Goal: Navigation & Orientation: Find specific page/section

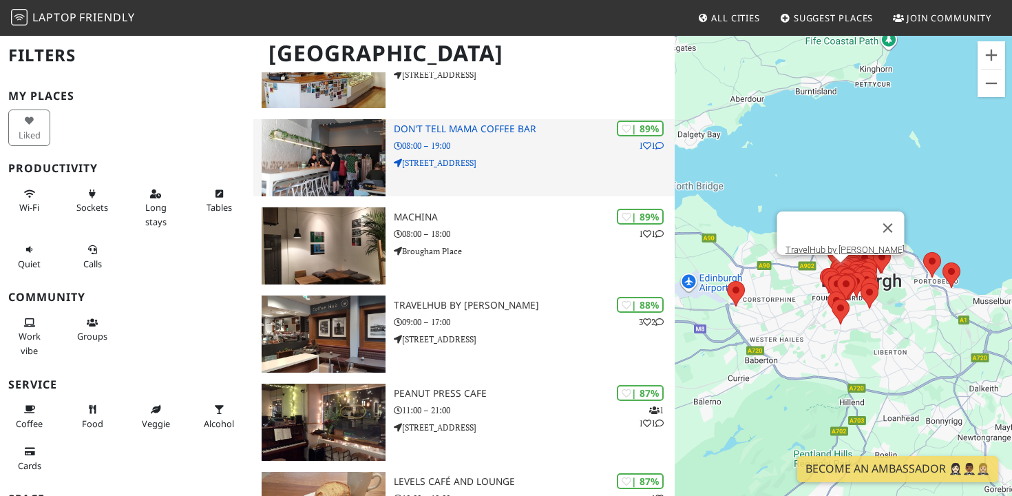
scroll to position [29, 0]
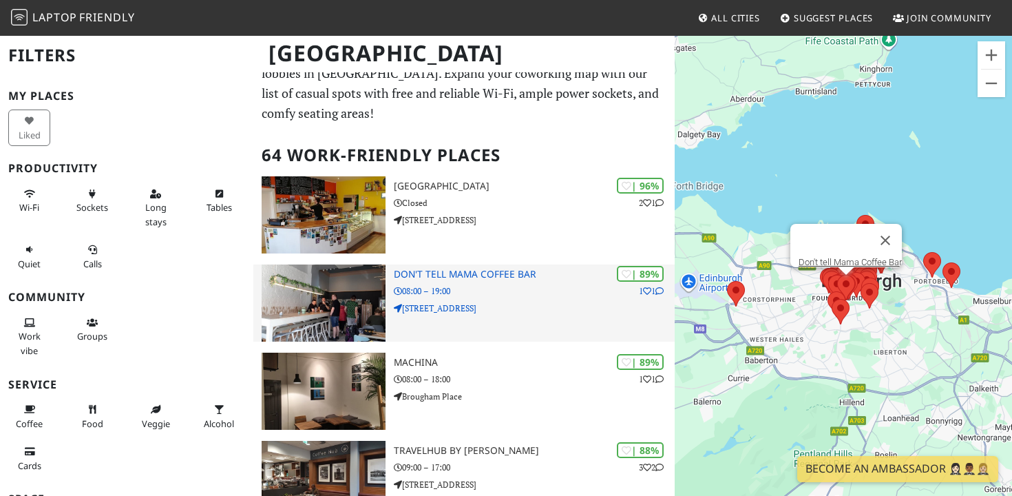
click at [556, 306] on p "[STREET_ADDRESS]" at bounding box center [534, 308] width 281 height 13
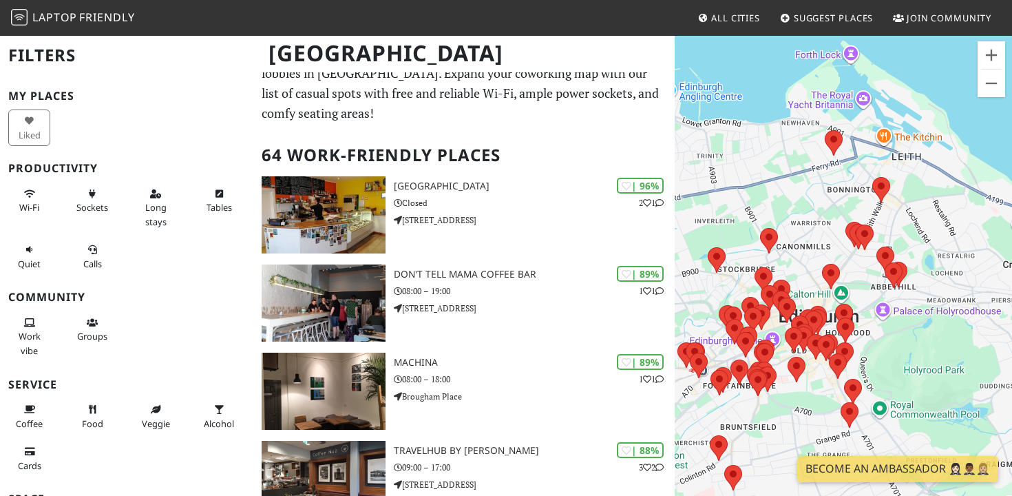
drag, startPoint x: 773, startPoint y: 271, endPoint x: 846, endPoint y: 271, distance: 73.0
click at [846, 271] on div at bounding box center [843, 282] width 337 height 496
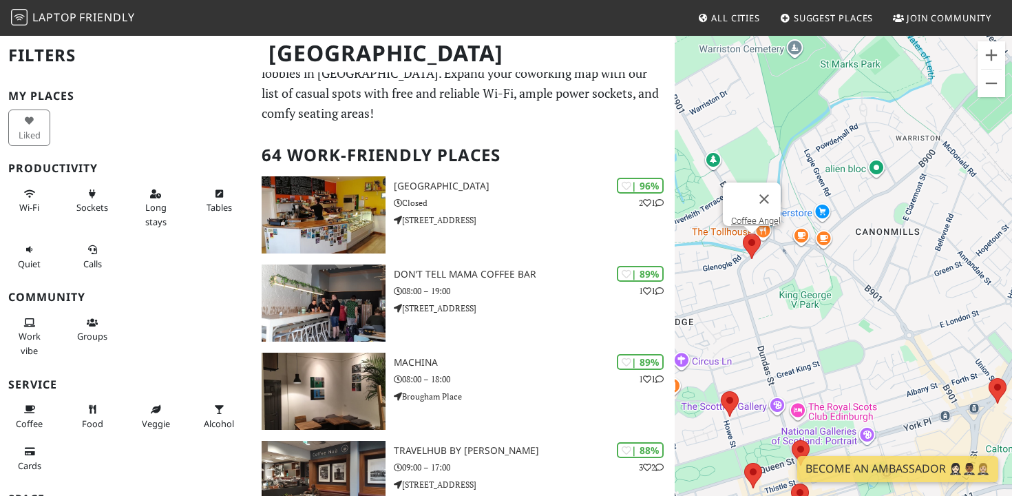
click at [743, 233] on area at bounding box center [743, 233] width 0 height 0
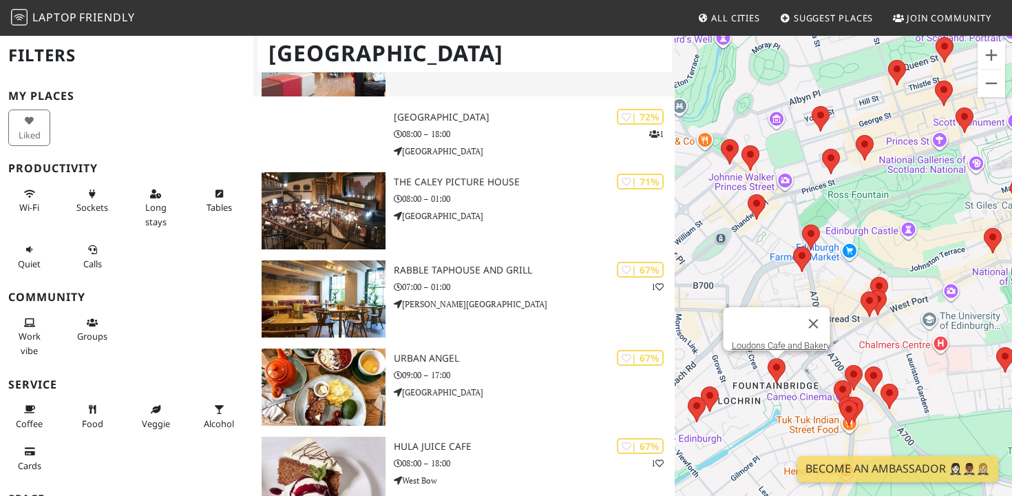
scroll to position [1966, 0]
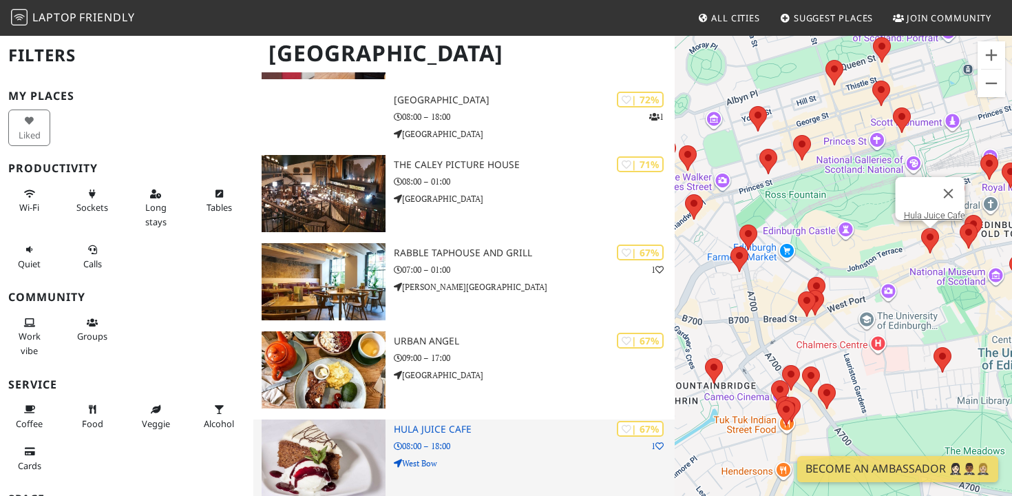
click at [505, 435] on div "| 67% 1 Hula Juice Cafe 08:00 – 18:00 West Bow" at bounding box center [534, 457] width 281 height 77
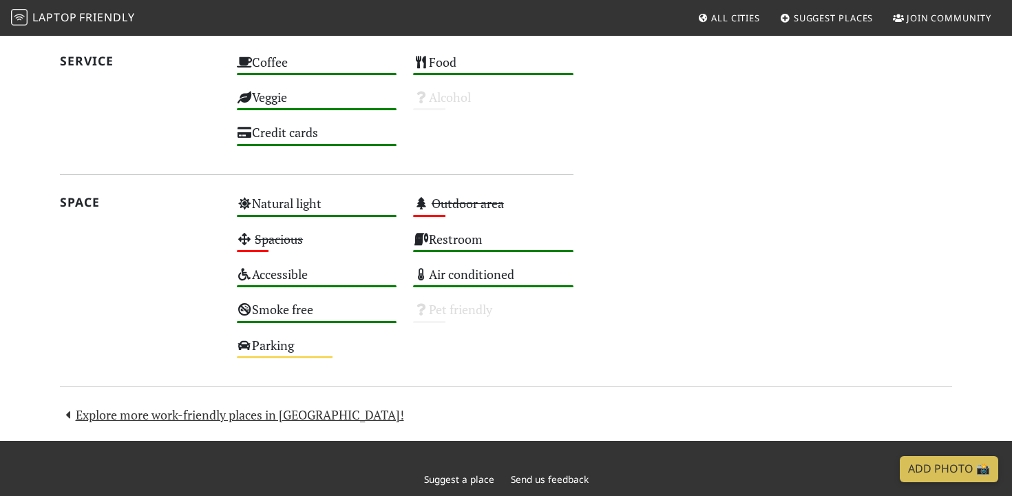
scroll to position [877, 0]
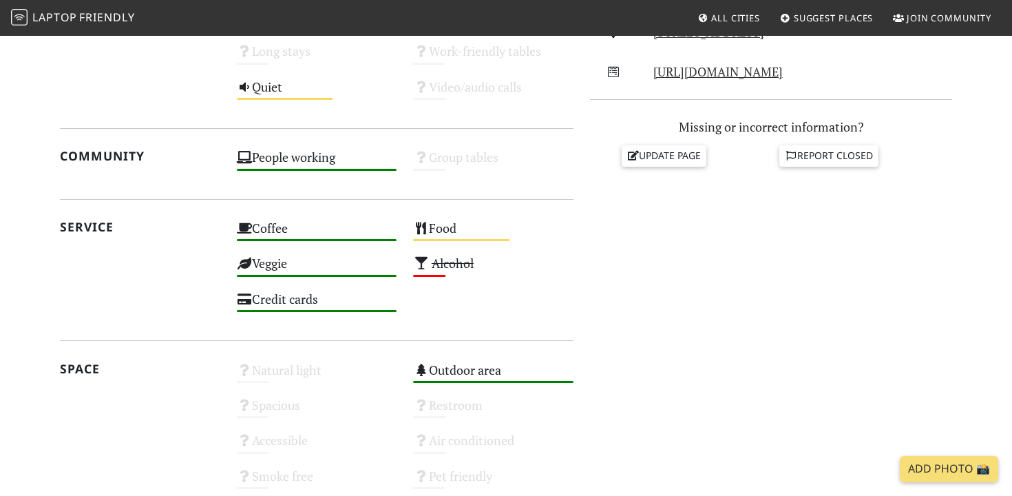
scroll to position [671, 0]
